Goal: Obtain resource: Obtain resource

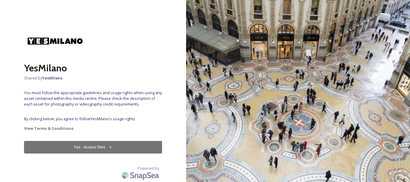
scroll to position [0, 0]
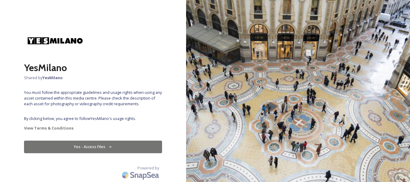
click at [103, 144] on button "Yes - Access Files" at bounding box center [93, 147] width 138 height 12
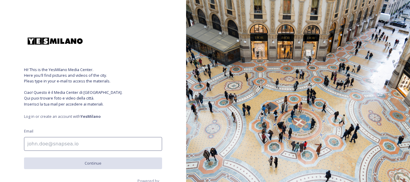
click at [76, 149] on input at bounding box center [93, 144] width 138 height 14
type input "giulia.meroni@unimi.it"
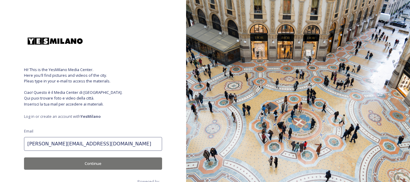
click at [90, 165] on button "Continue" at bounding box center [93, 164] width 138 height 12
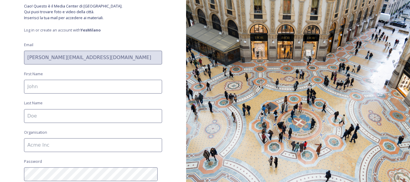
scroll to position [78, 0]
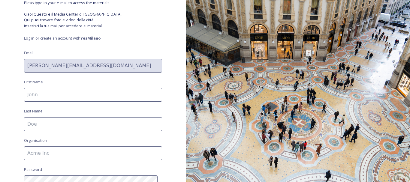
click at [68, 92] on input at bounding box center [93, 95] width 138 height 14
type input "Giulia"
type input "Meroni"
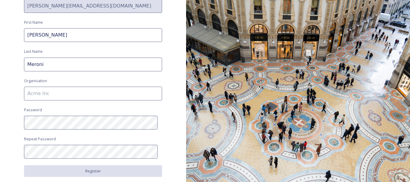
scroll to position [138, 0]
click at [64, 92] on input at bounding box center [93, 94] width 138 height 14
type input "Università di Milano"
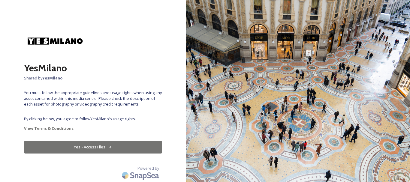
click at [88, 144] on button "Yes - Access Files" at bounding box center [93, 147] width 138 height 12
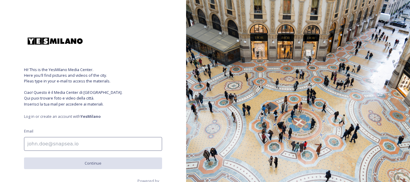
click at [80, 145] on input at bounding box center [93, 144] width 138 height 14
type input "giulia.meroni@unimi.it"
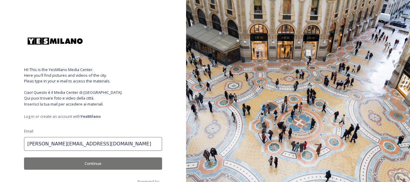
click at [90, 158] on button "Continue" at bounding box center [93, 164] width 138 height 12
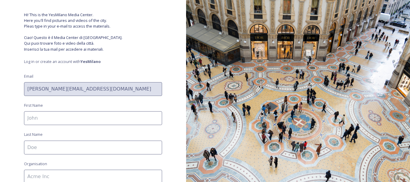
scroll to position [60, 0]
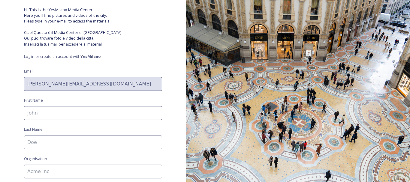
drag, startPoint x: 66, startPoint y: 114, endPoint x: 68, endPoint y: 118, distance: 4.5
click at [66, 114] on input at bounding box center [93, 113] width 138 height 14
type input "Giulia"
type input "Meroni"
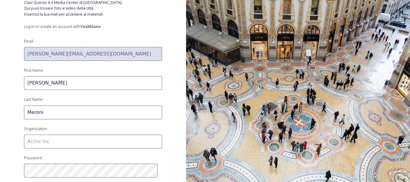
click at [78, 144] on input at bounding box center [93, 142] width 138 height 14
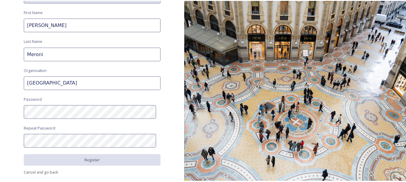
scroll to position [150, 0]
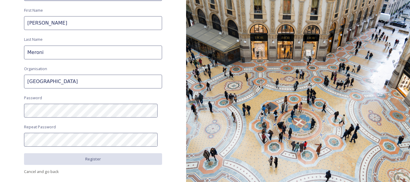
type input "Università degli studi di Milano"
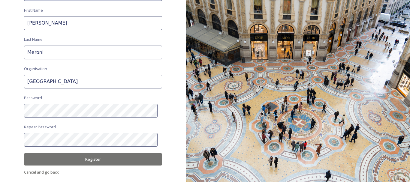
click at [66, 158] on button "Register" at bounding box center [93, 159] width 138 height 12
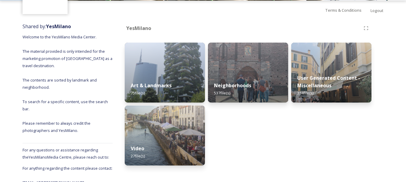
scroll to position [60, 0]
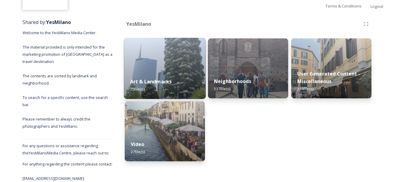
click at [168, 78] on strong "Art & Landmarks" at bounding box center [151, 81] width 42 height 7
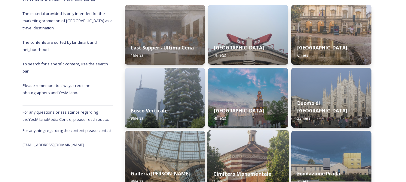
scroll to position [121, 0]
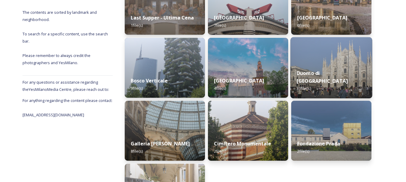
click at [368, 57] on img at bounding box center [331, 67] width 82 height 61
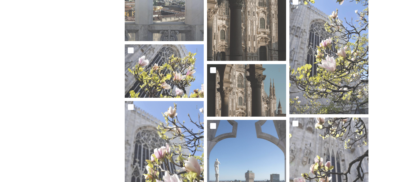
scroll to position [502, 0]
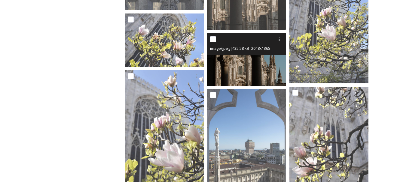
click at [255, 69] on img at bounding box center [246, 59] width 79 height 53
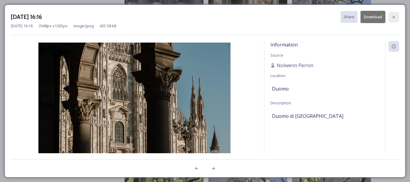
click at [395, 17] on icon at bounding box center [394, 17] width 2 height 2
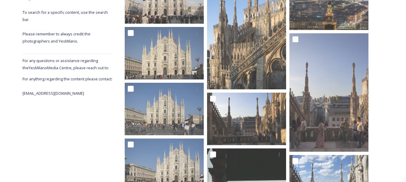
scroll to position [0, 0]
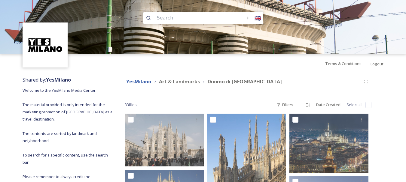
click at [147, 81] on strong "YesMilano" at bounding box center [138, 81] width 25 height 7
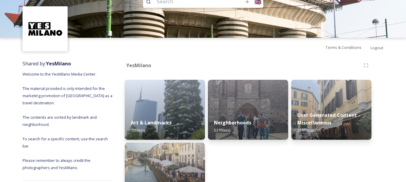
scroll to position [30, 0]
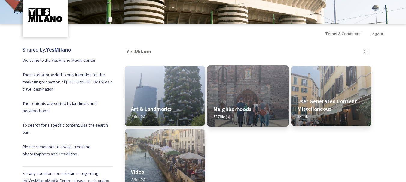
click at [258, 99] on img at bounding box center [248, 95] width 82 height 61
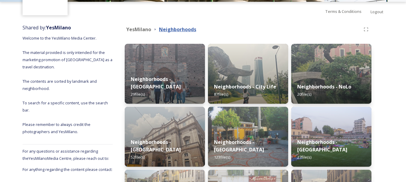
scroll to position [60, 0]
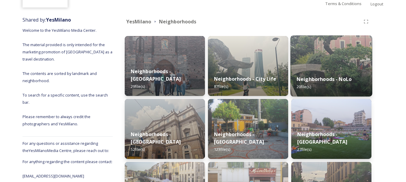
click at [302, 80] on strong "Neighborhoods - NoLo" at bounding box center [323, 79] width 55 height 7
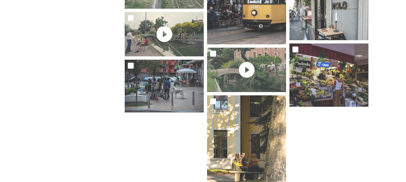
scroll to position [566, 0]
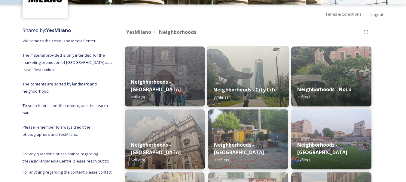
scroll to position [60, 0]
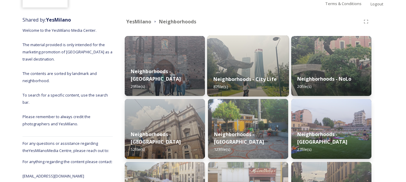
click at [247, 72] on div "Neighborhoods - City Life 87 file(s)" at bounding box center [248, 82] width 82 height 27
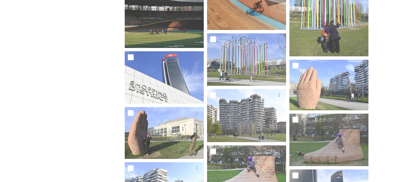
scroll to position [991, 0]
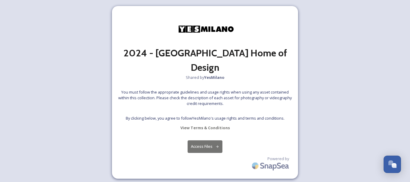
click at [205, 141] on button "Access Files" at bounding box center [205, 147] width 35 height 12
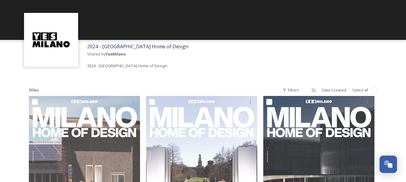
scroll to position [30, 0]
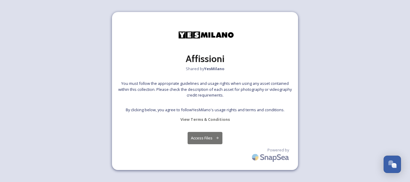
click at [218, 135] on button "Access Files" at bounding box center [205, 138] width 35 height 12
click at [202, 139] on button "Access Files" at bounding box center [205, 138] width 35 height 12
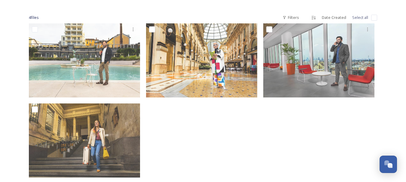
scroll to position [90, 0]
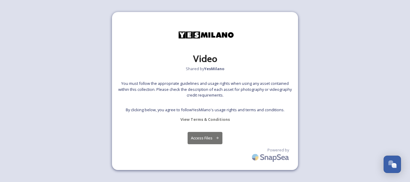
click at [214, 137] on button "Access Files" at bounding box center [205, 138] width 35 height 12
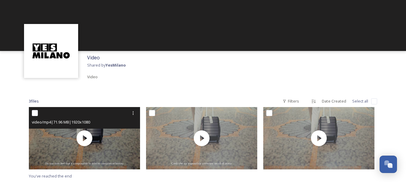
scroll to position [2, 0]
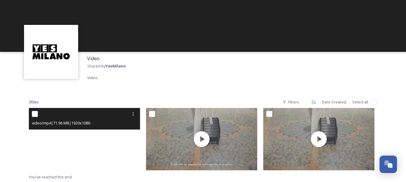
click at [100, 131] on video "Not_In_Milano_full_16_9_V6_ONLINE_SUBING.mp4" at bounding box center [84, 139] width 111 height 62
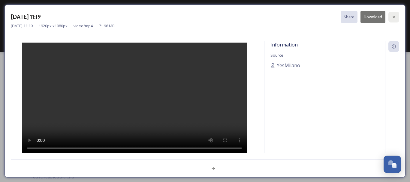
click at [393, 19] on icon at bounding box center [394, 17] width 5 height 5
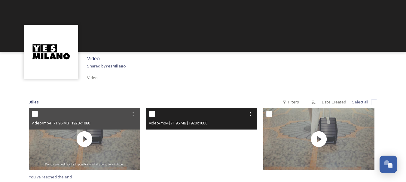
click at [205, 141] on video "Not_In_Milano_full_16_9_V6_ONLINE_SUBITA-AC MacBook Pro.mp4" at bounding box center [201, 139] width 111 height 62
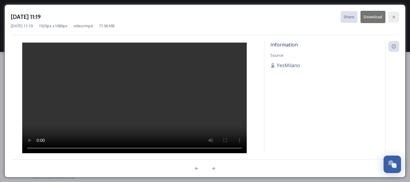
click at [395, 16] on icon at bounding box center [394, 17] width 2 height 2
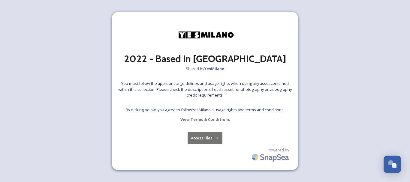
click at [214, 141] on button "Access Files" at bounding box center [205, 138] width 35 height 12
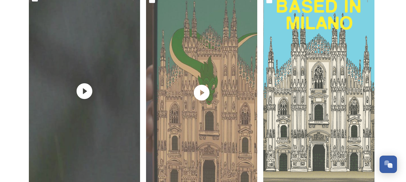
scroll to position [751, 0]
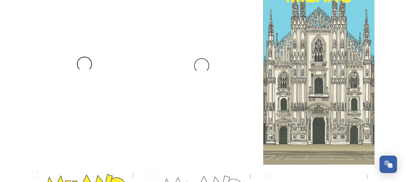
click at [87, 72] on div at bounding box center [84, 64] width 111 height 198
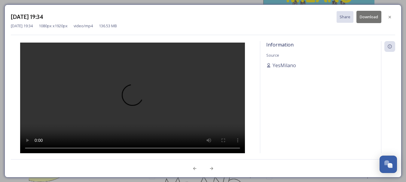
scroll to position [547, 0]
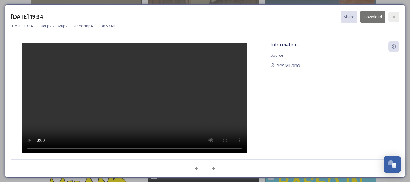
click at [396, 17] on icon at bounding box center [394, 17] width 5 height 5
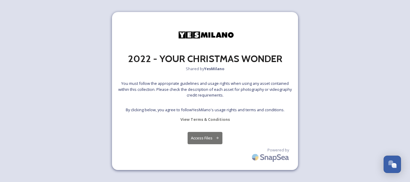
click at [202, 141] on button "Access Files" at bounding box center [205, 138] width 35 height 12
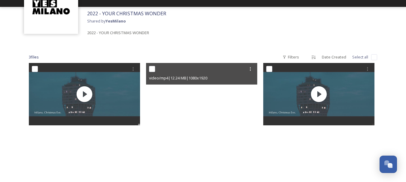
scroll to position [77, 0]
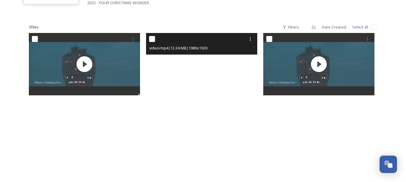
click at [202, 104] on video "10s_1080x1920social_media.mp4" at bounding box center [201, 132] width 111 height 198
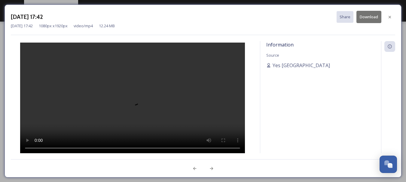
scroll to position [32, 0]
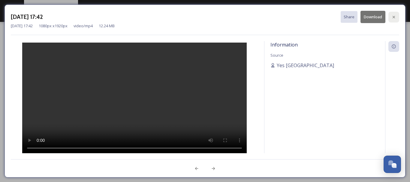
click at [394, 20] on div at bounding box center [394, 17] width 11 height 11
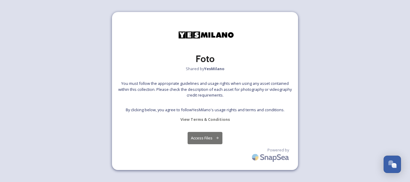
click at [202, 139] on button "Access Files" at bounding box center [205, 138] width 35 height 12
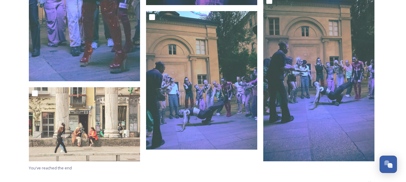
scroll to position [759, 0]
